Goal: Transaction & Acquisition: Purchase product/service

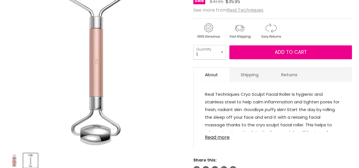
scroll to position [113, 0]
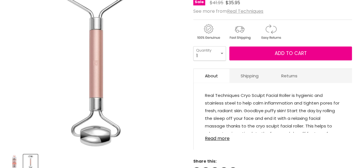
click at [95, 72] on img "Real Techniques Cryo Sculpt Facial Roller image. Click or Scroll to Zoom." at bounding box center [95, 60] width 177 height 177
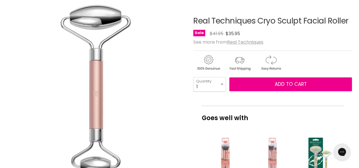
scroll to position [57, 0]
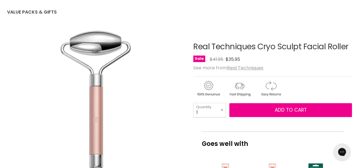
click at [92, 99] on img "Real Techniques Cryo Sculpt Facial Roller image. Click or Scroll to Zoom." at bounding box center [95, 116] width 177 height 177
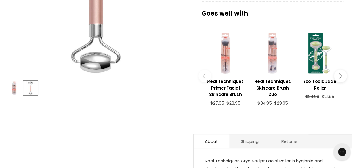
scroll to position [198, 0]
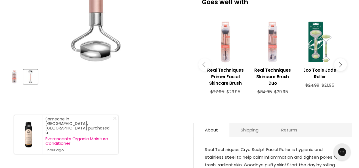
click at [13, 75] on img "Product thumbnails" at bounding box center [14, 76] width 13 height 13
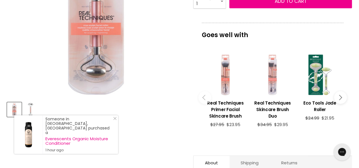
scroll to position [113, 0]
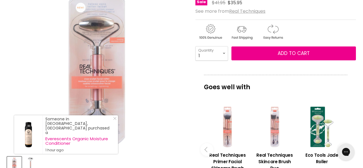
click at [113, 68] on img "Real Techniques Cryo Sculpt Facial Roller image. Click or Scroll to Zoom." at bounding box center [96, 61] width 179 height 179
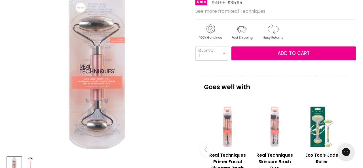
click at [121, 75] on img "Real Techniques Cryo Sculpt Facial Roller image. Click or Scroll to Zoom." at bounding box center [96, 61] width 179 height 179
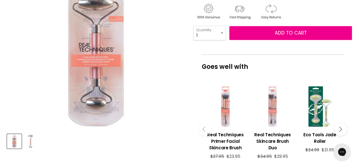
scroll to position [170, 0]
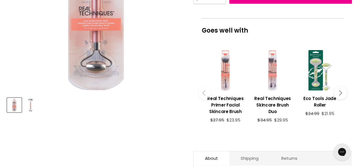
click at [27, 107] on img "Product thumbnails" at bounding box center [30, 104] width 13 height 13
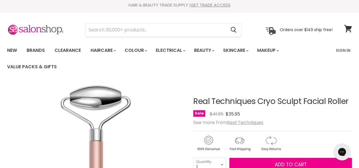
scroll to position [0, 0]
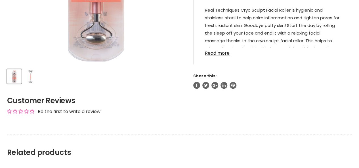
scroll to position [284, 0]
